Goal: Information Seeking & Learning: Compare options

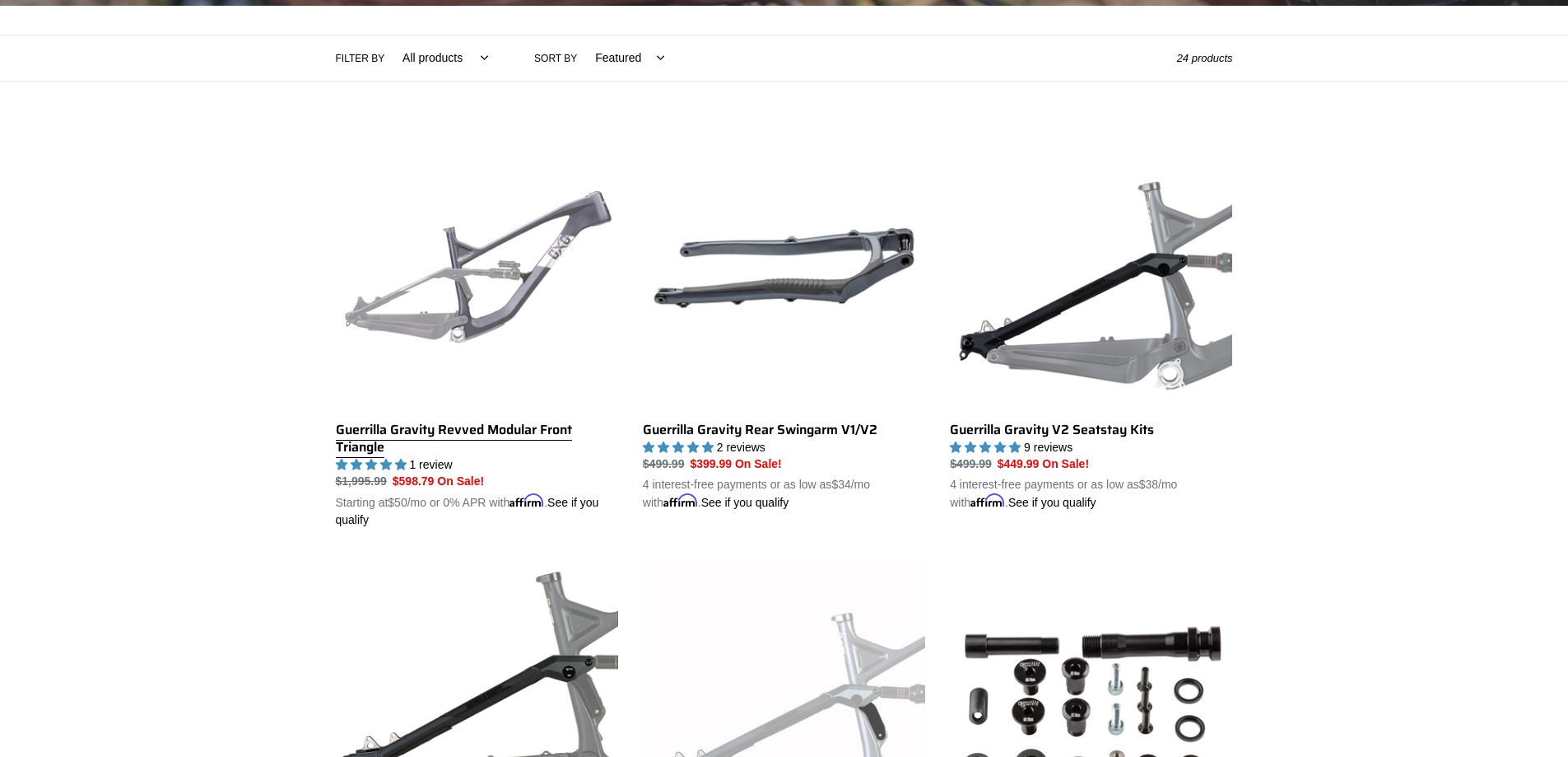
scroll to position [374, 0]
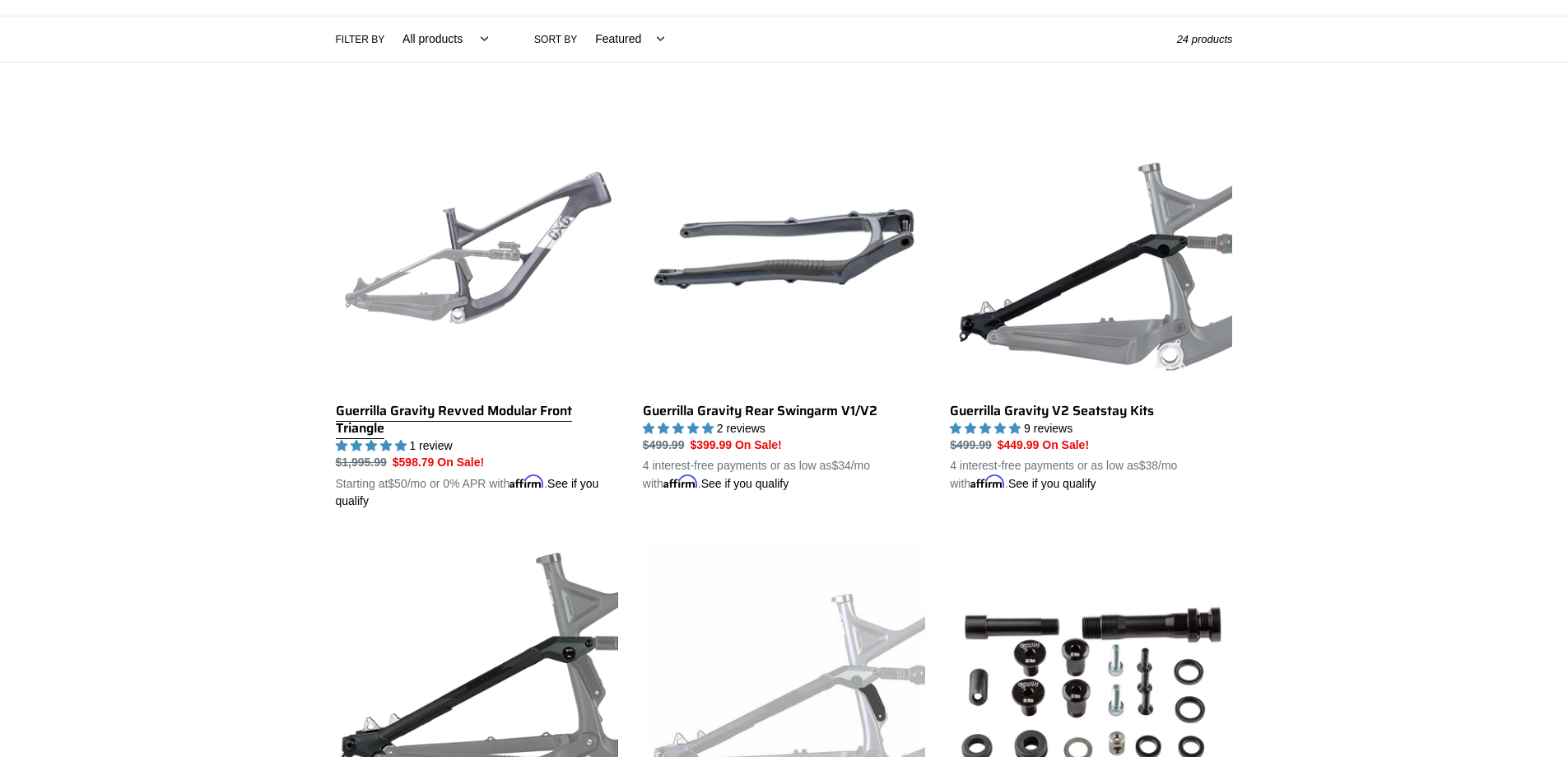
click at [522, 415] on link "Guerrilla Gravity Revved Modular Front Triangle" at bounding box center [477, 309] width 282 height 403
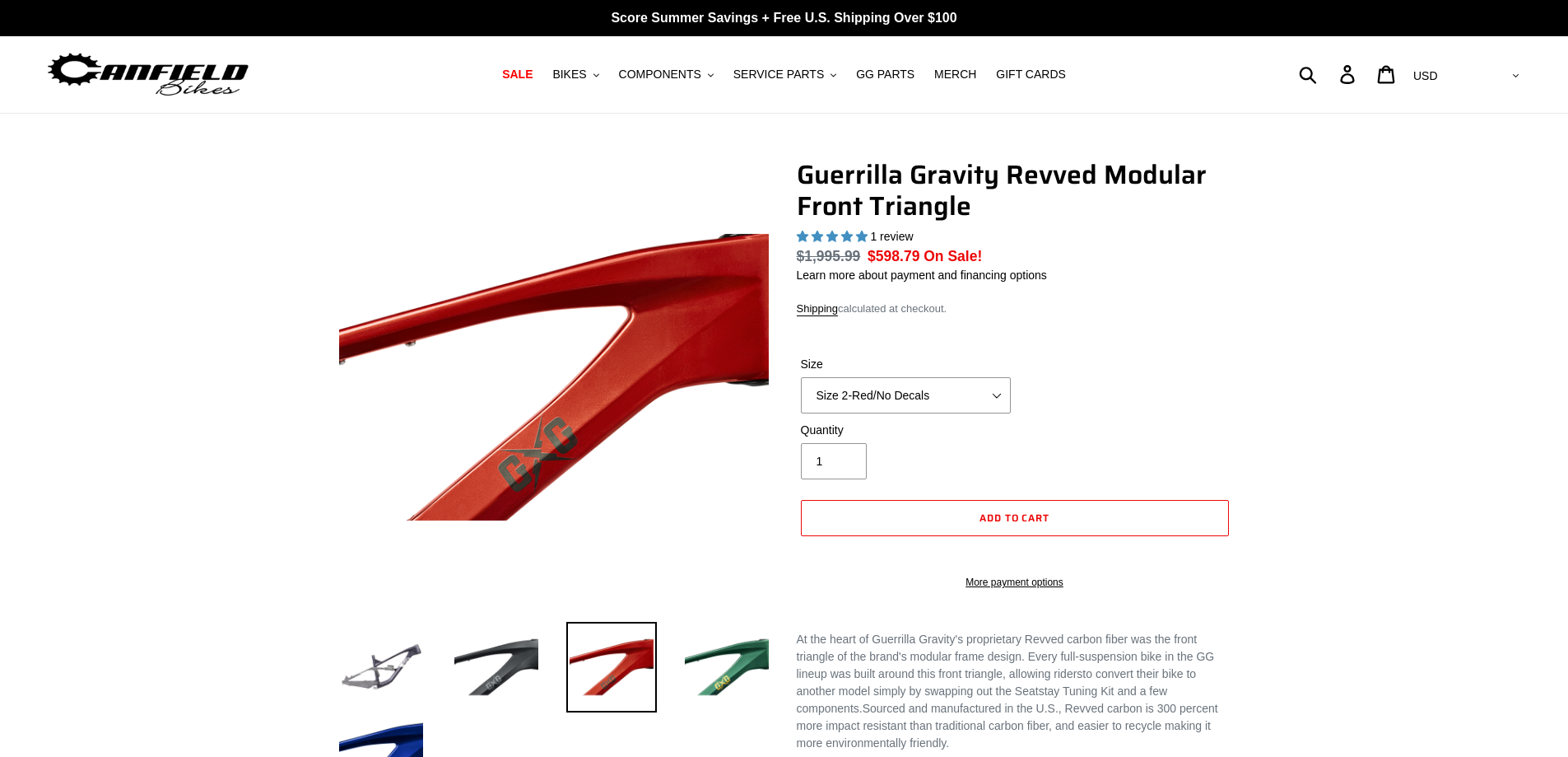
select select "highest-rating"
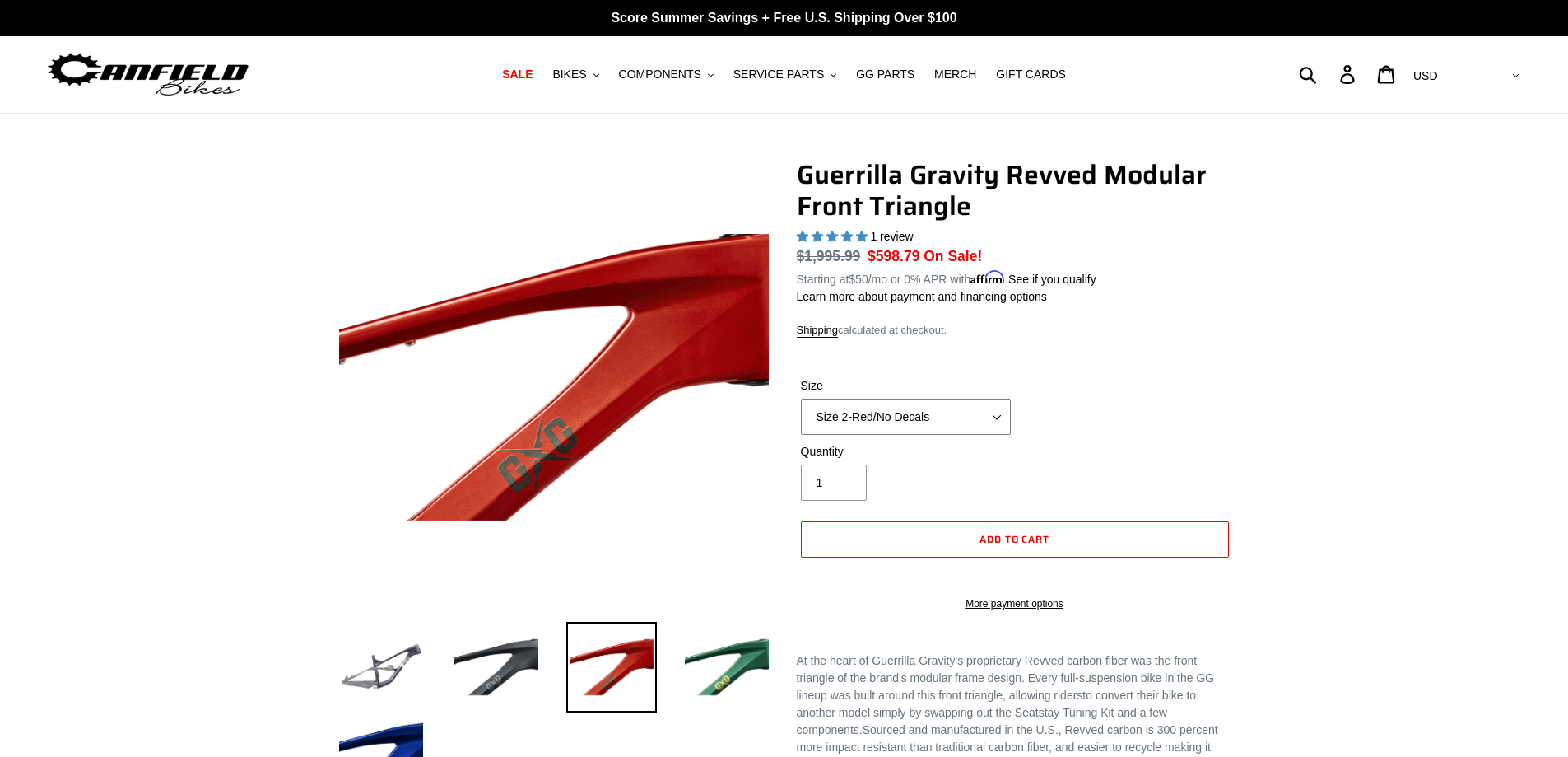
click at [934, 401] on select "Size 2-Gloss Black/No Decals Size 2-Black/Red Decals Size 2-Black/Silver Decals…" at bounding box center [906, 416] width 210 height 36
select select "Size 3-Red/No Decals"
click at [801, 399] on select "Size 2-Gloss Black/No Decals Size 2-Black/Red Decals Size 2-Black/Silver Decals…" at bounding box center [906, 416] width 210 height 36
click at [746, 665] on img at bounding box center [726, 667] width 90 height 90
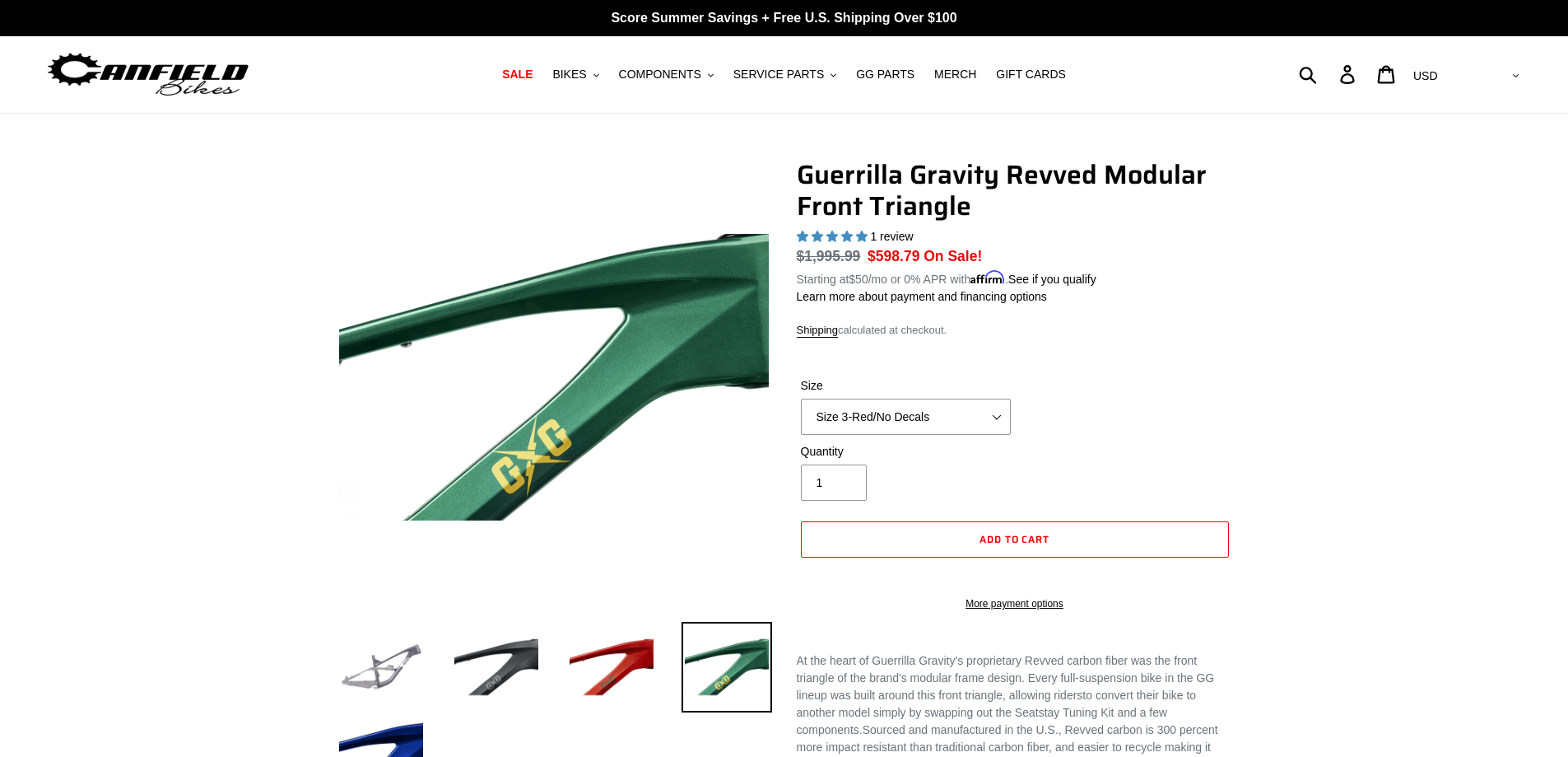
click at [393, 654] on img at bounding box center [381, 667] width 90 height 90
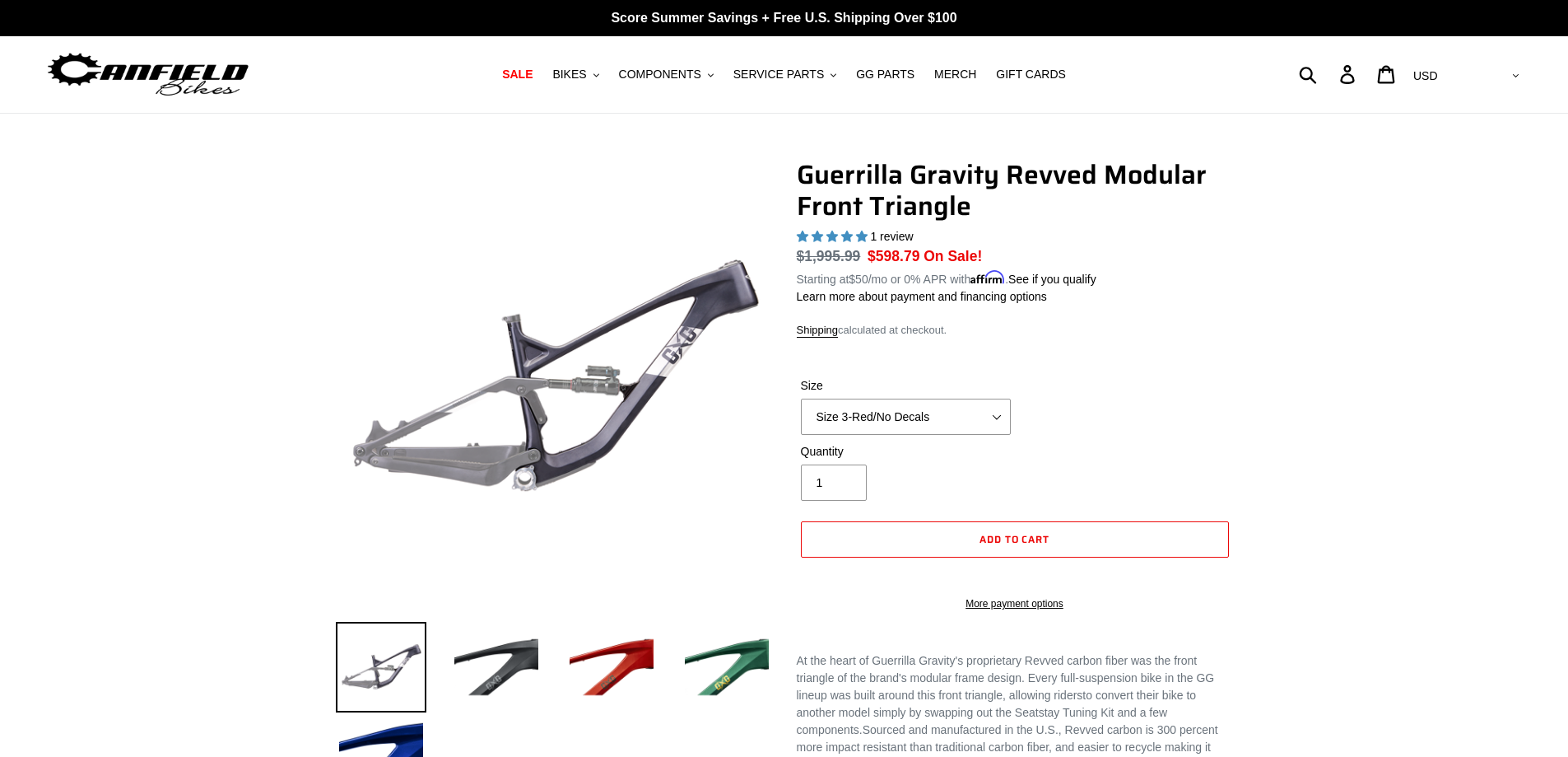
click at [1499, 305] on div "Previous slide" at bounding box center [784, 648] width 1568 height 979
click at [586, 73] on span "BIKES" at bounding box center [570, 74] width 34 height 14
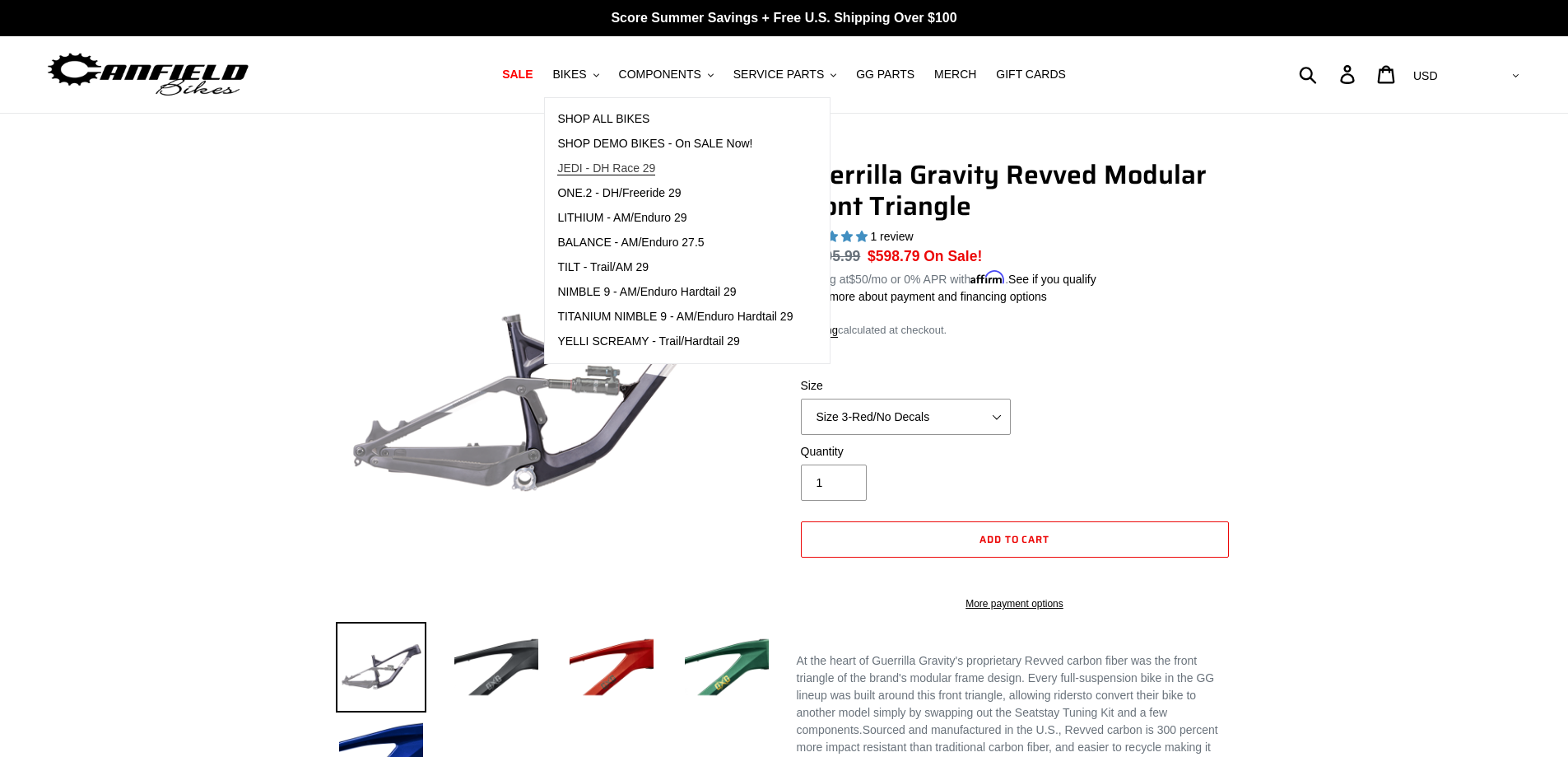
click at [616, 163] on span "JEDI - DH Race 29" at bounding box center [606, 169] width 98 height 14
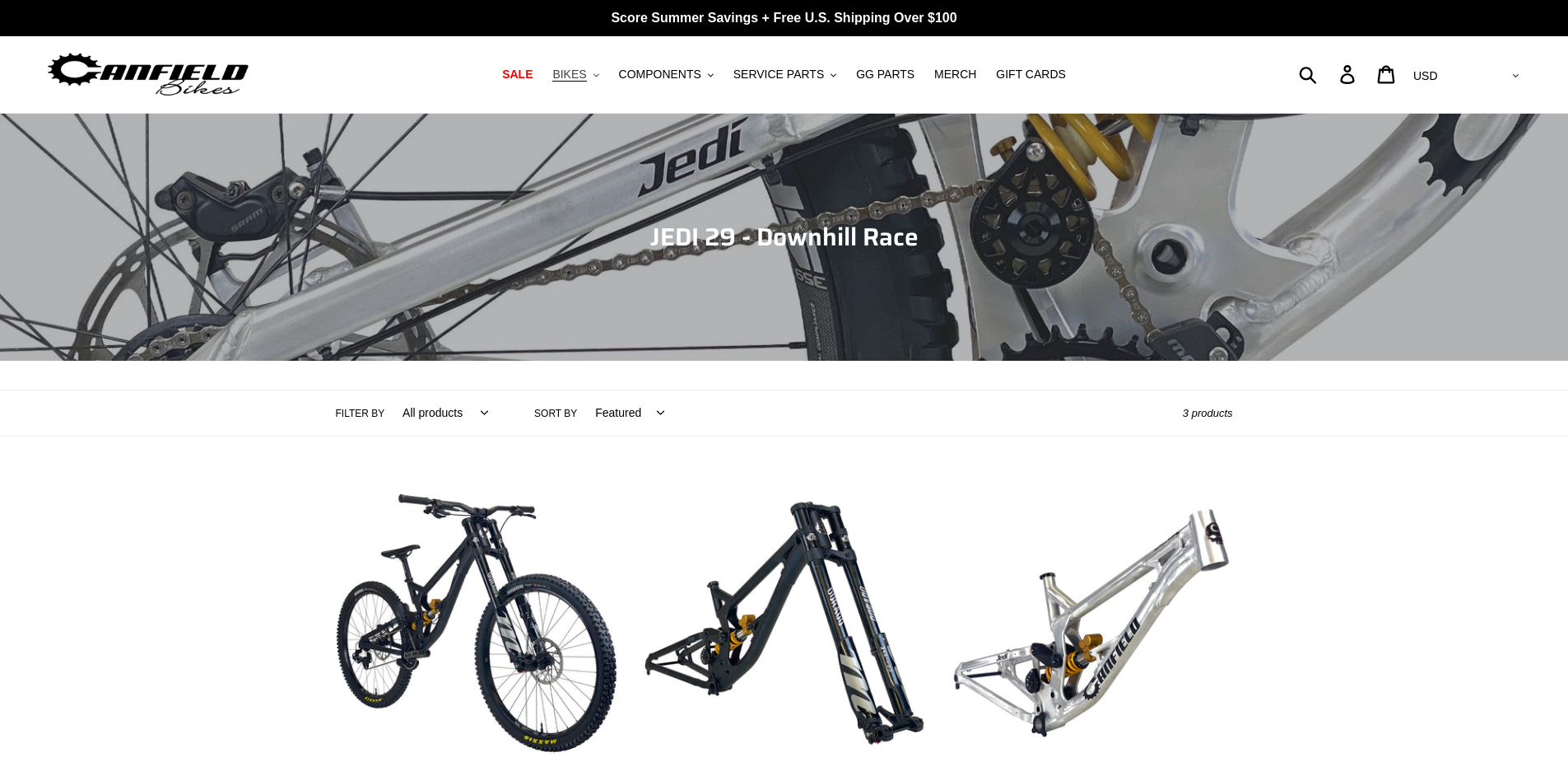
click at [586, 72] on span "BIKES" at bounding box center [570, 74] width 34 height 14
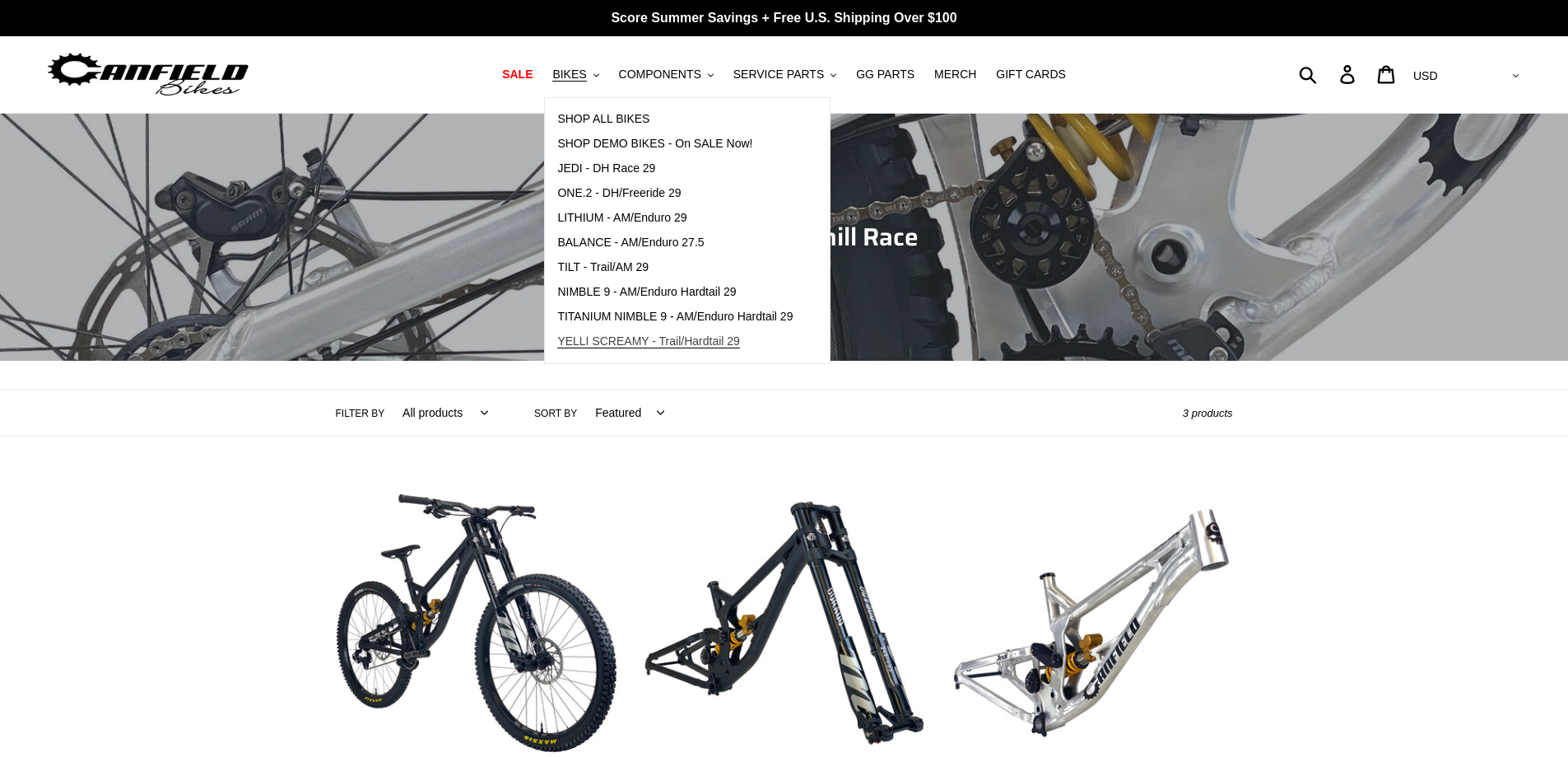
click at [672, 336] on span "YELLI SCREAMY - Trail/Hardtail 29" at bounding box center [648, 341] width 183 height 14
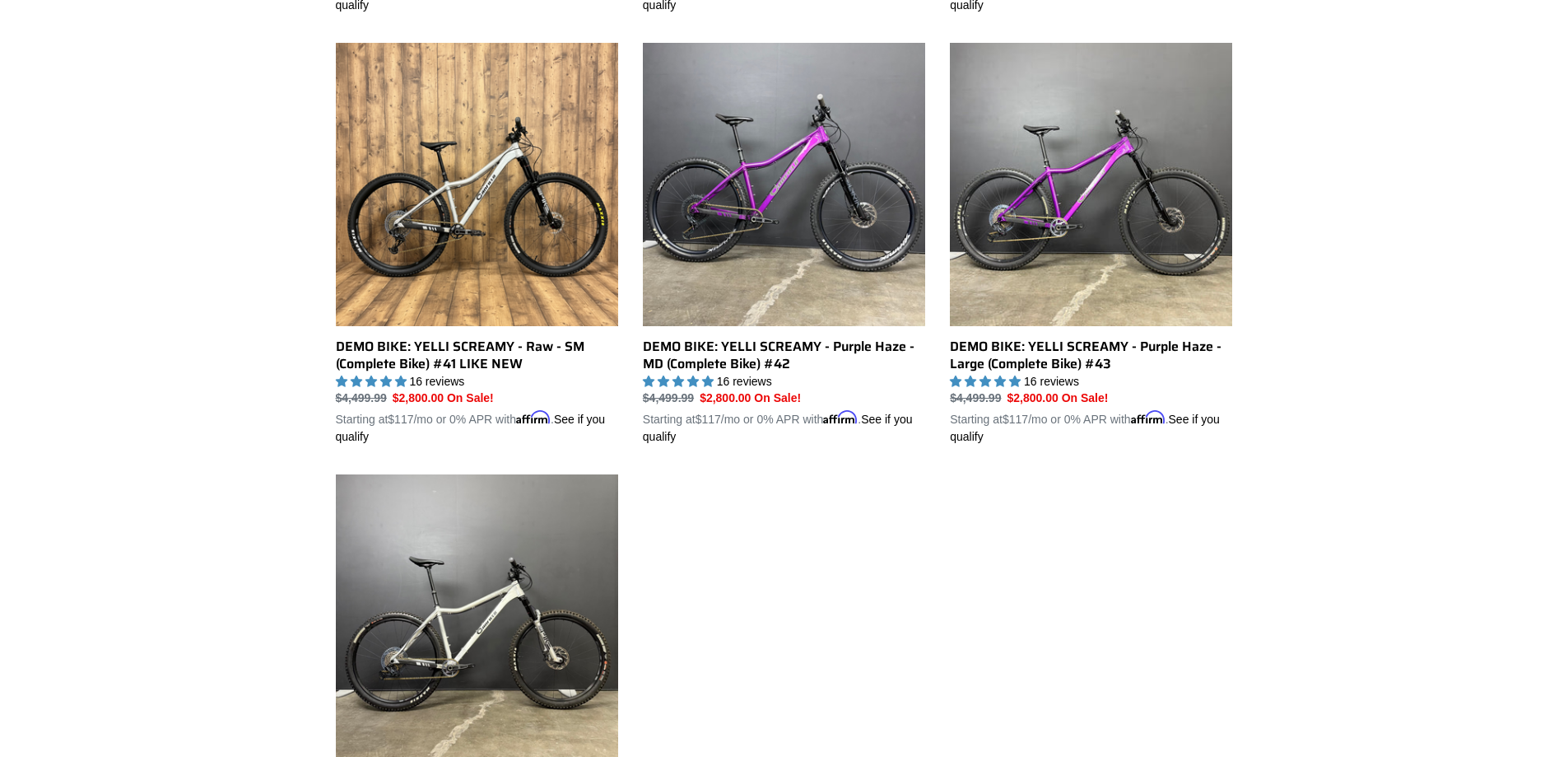
scroll to position [523, 0]
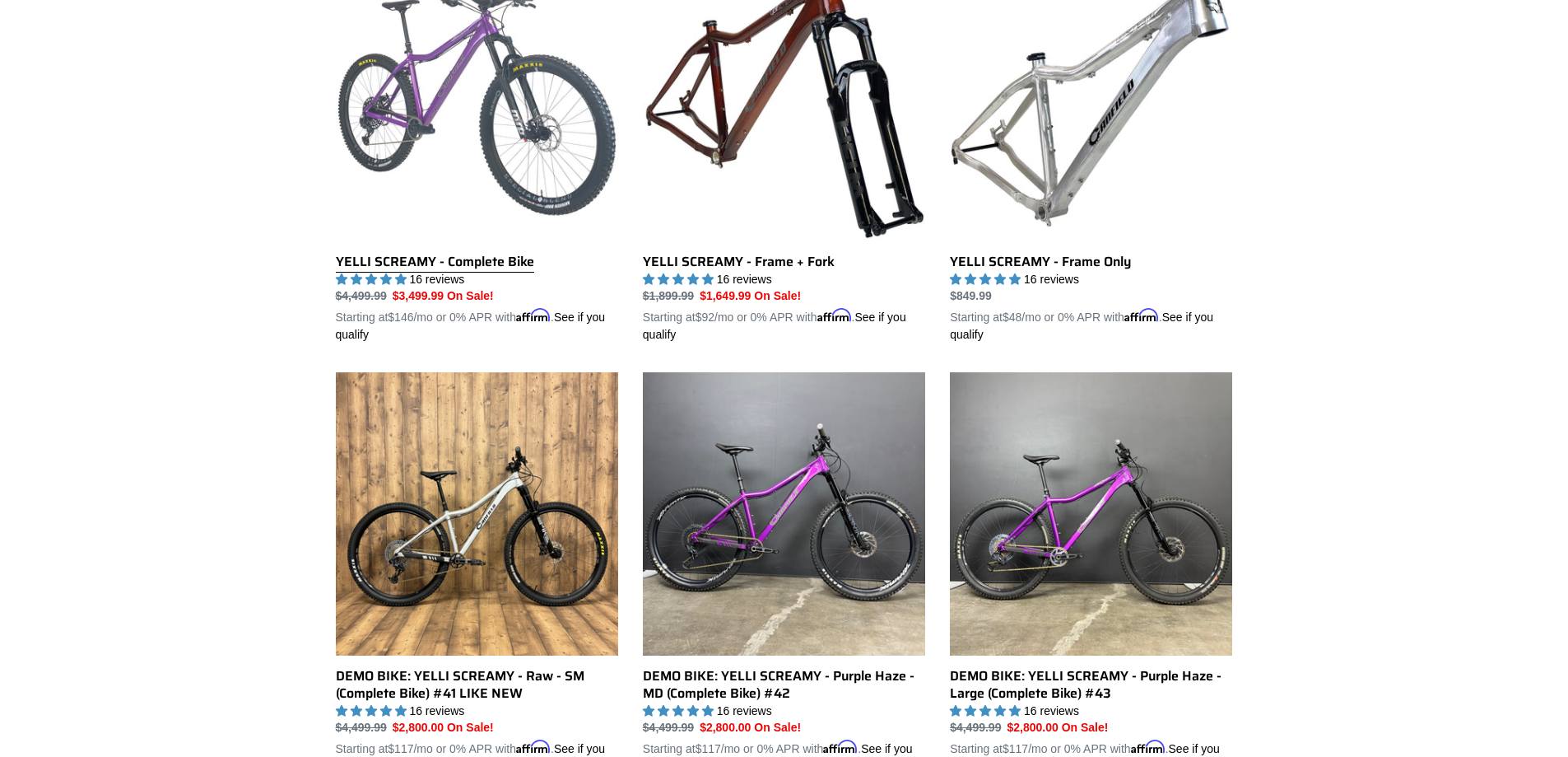
click at [602, 141] on link "YELLI SCREAMY - Complete Bike" at bounding box center [477, 151] width 282 height 385
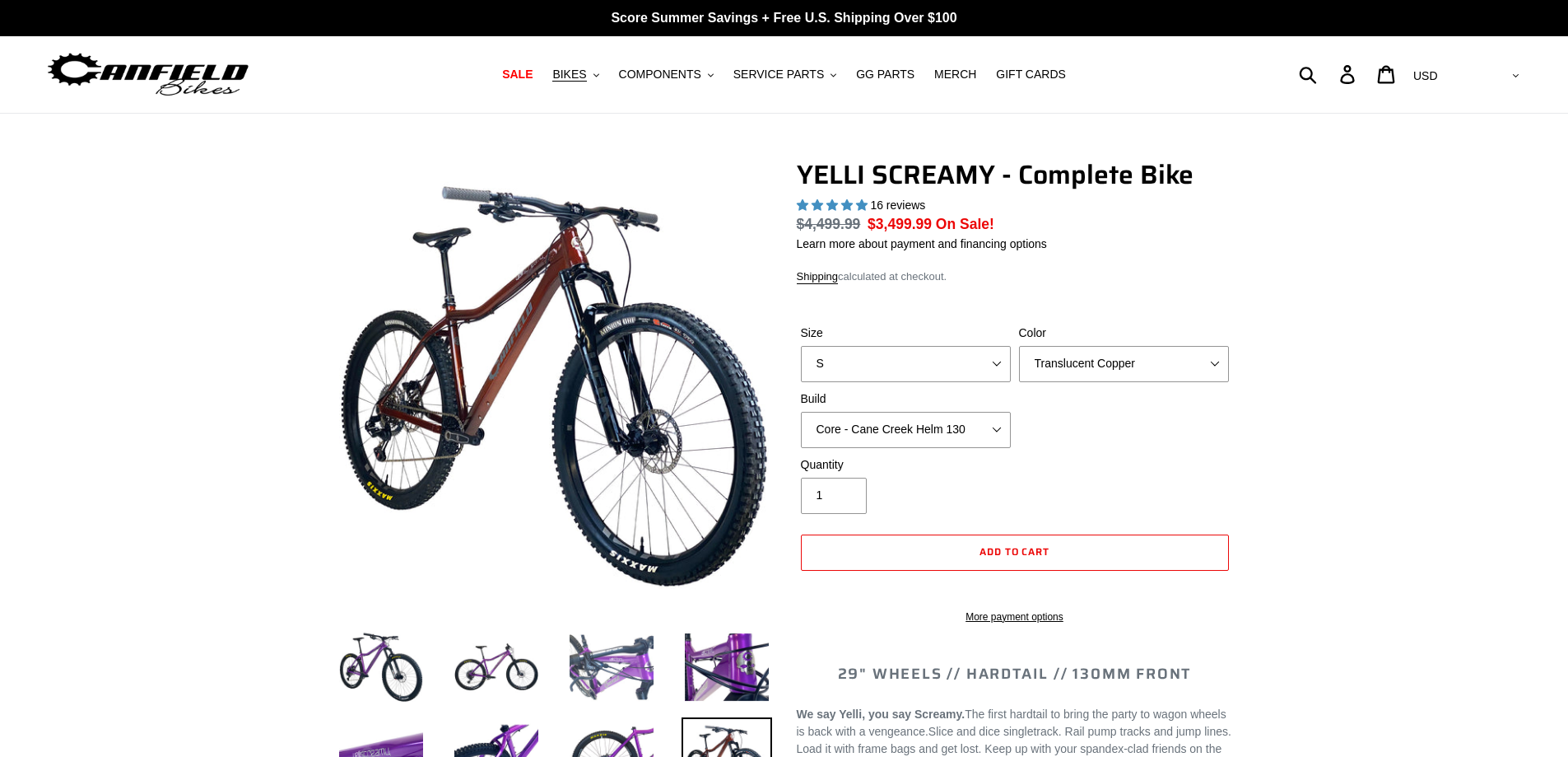
select select "highest-rating"
click at [634, 668] on img at bounding box center [611, 667] width 90 height 90
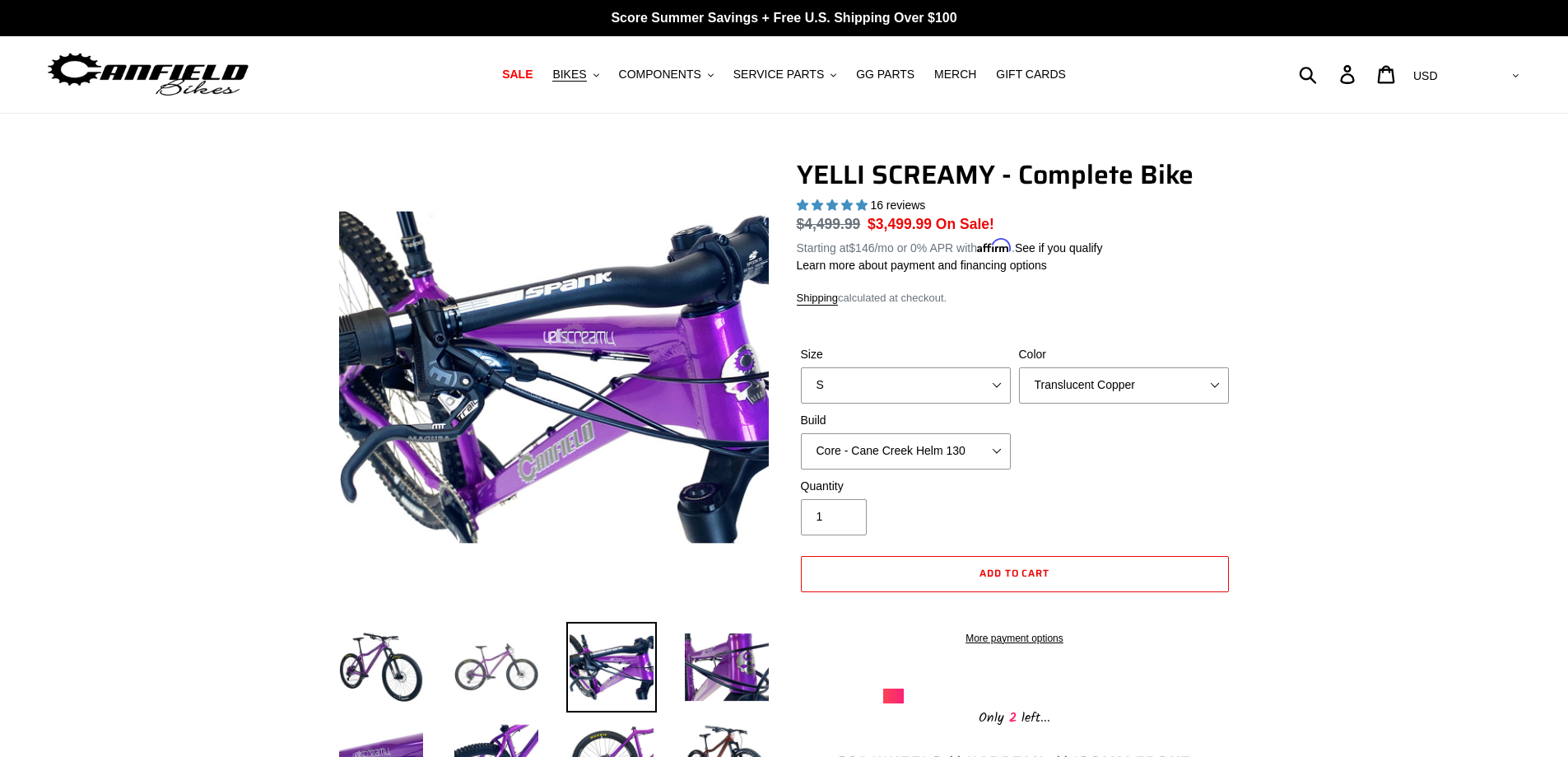
click at [499, 662] on img at bounding box center [495, 667] width 90 height 90
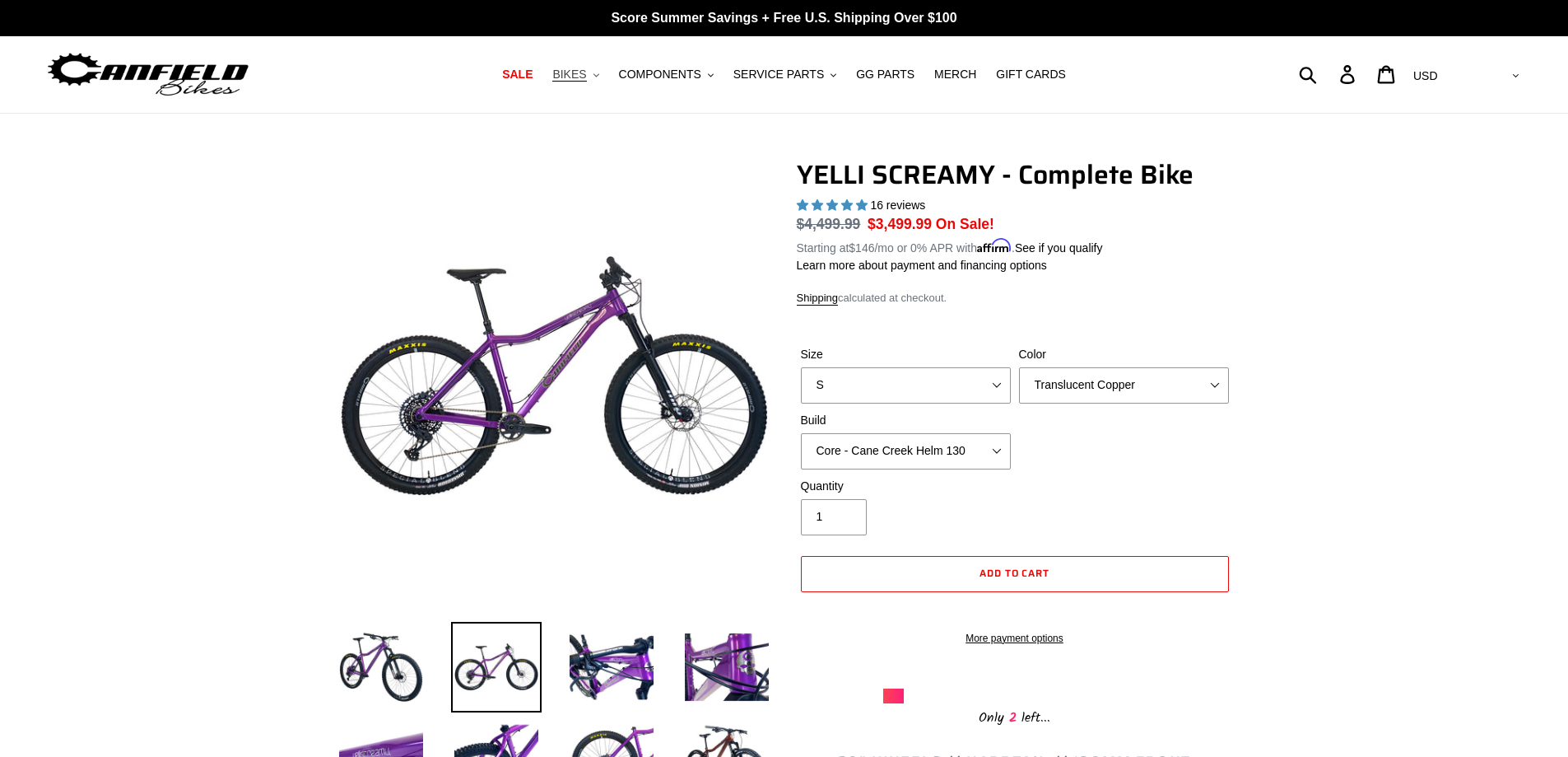
click at [586, 74] on span "BIKES" at bounding box center [570, 74] width 34 height 14
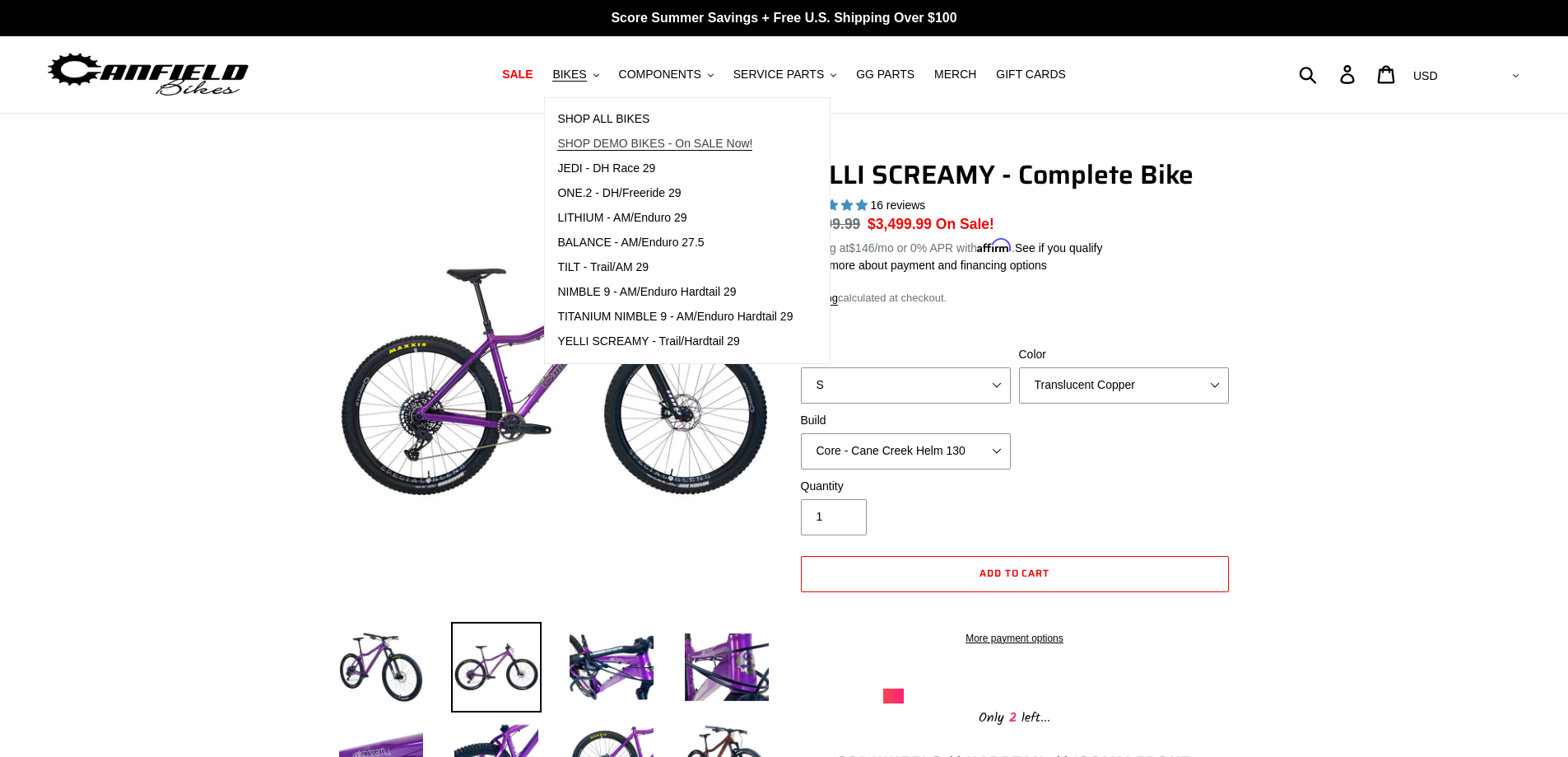
click at [611, 140] on span "SHOP DEMO BIKES - On SALE Now!" at bounding box center [655, 143] width 195 height 14
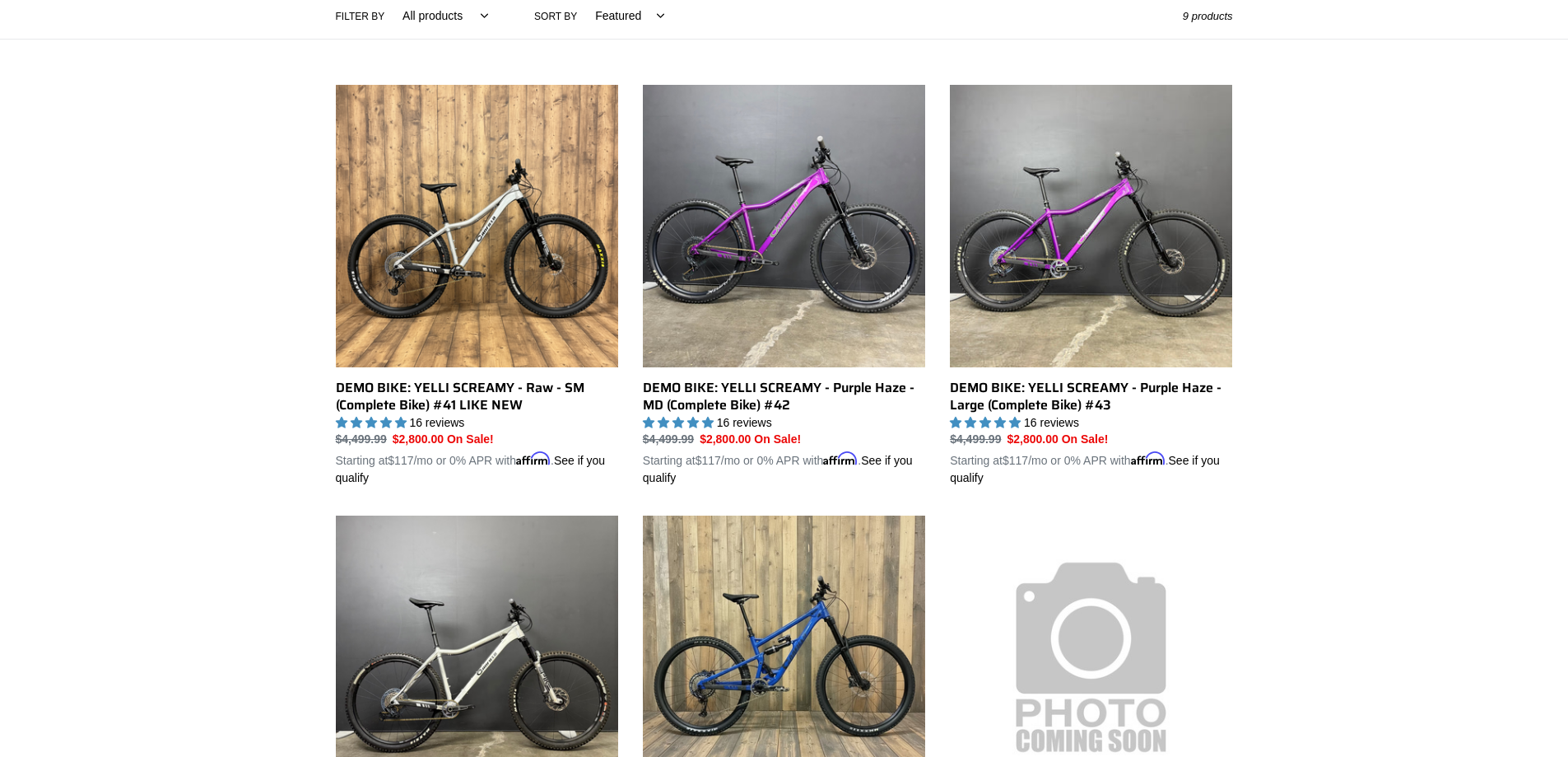
scroll to position [124, 0]
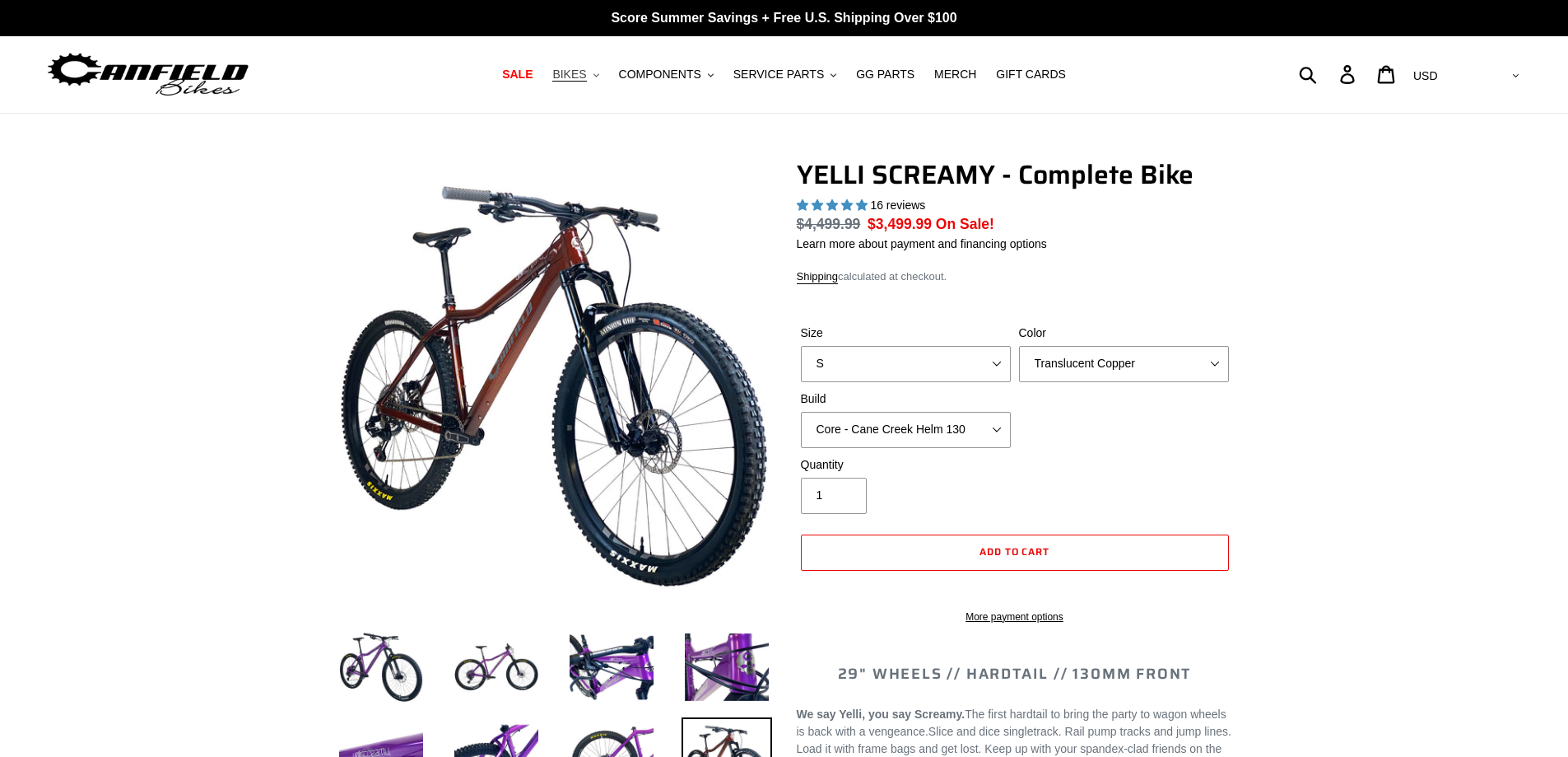
select select "highest-rating"
click at [586, 72] on span "BIKES" at bounding box center [570, 74] width 34 height 14
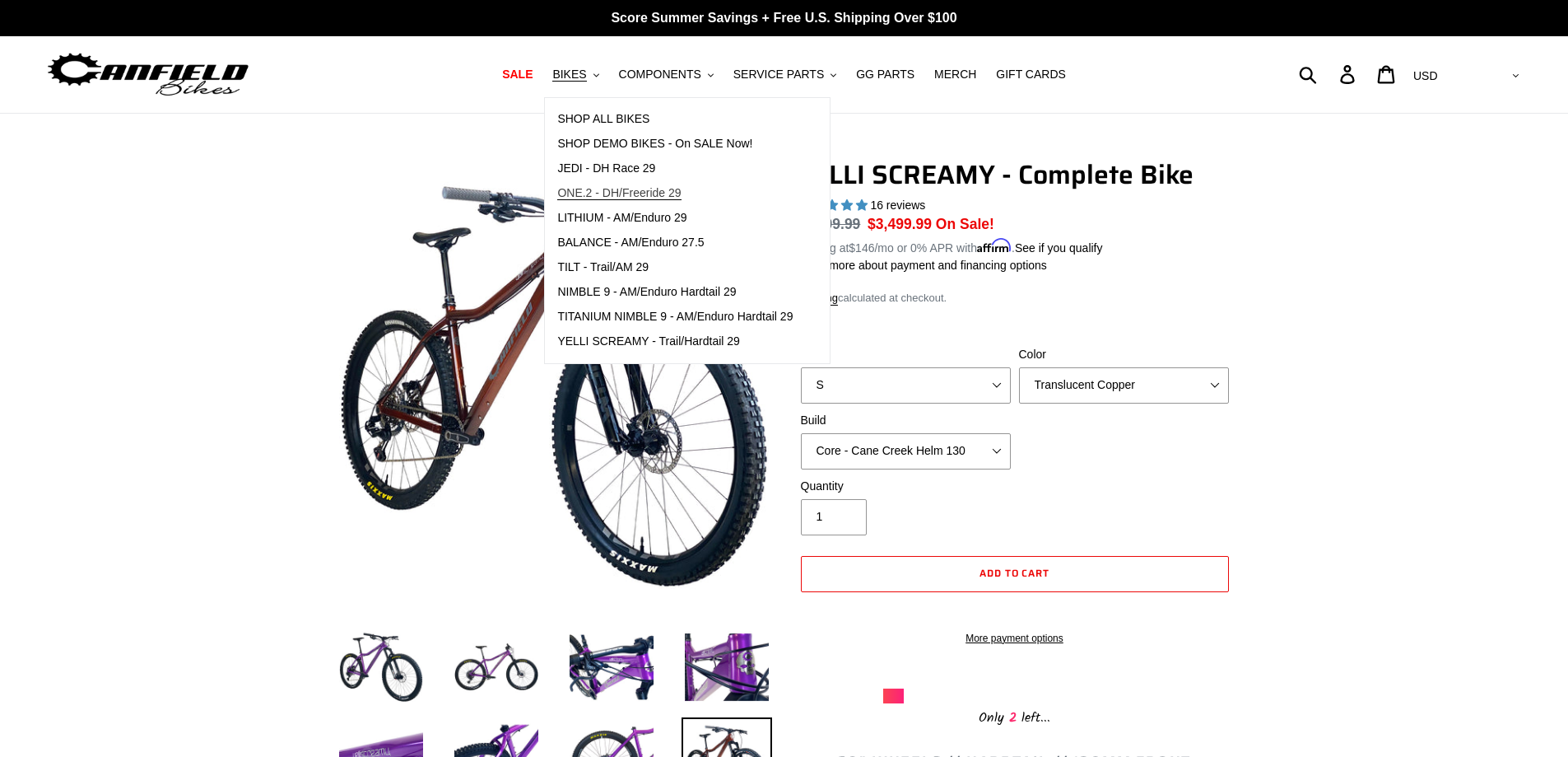
click at [627, 195] on span "ONE.2 - DH/Freeride 29" at bounding box center [618, 193] width 124 height 14
